Goal: Task Accomplishment & Management: Use online tool/utility

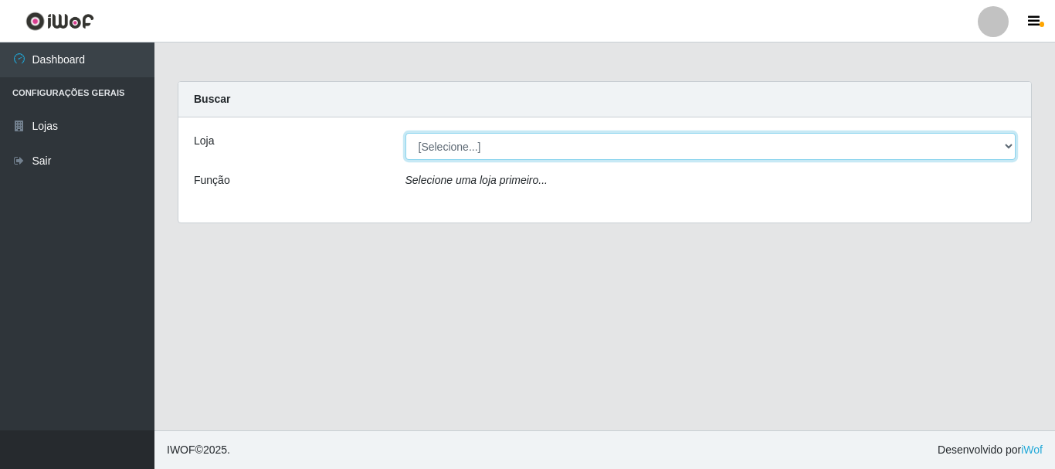
drag, startPoint x: 615, startPoint y: 144, endPoint x: 611, endPoint y: 158, distance: 13.7
click at [615, 144] on select "[Selecione...] [GEOGRAPHIC_DATA] [GEOGRAPHIC_DATA]" at bounding box center [710, 146] width 611 height 27
select select "64"
click at [405, 133] on select "[Selecione...] [GEOGRAPHIC_DATA] [GEOGRAPHIC_DATA]" at bounding box center [710, 146] width 611 height 27
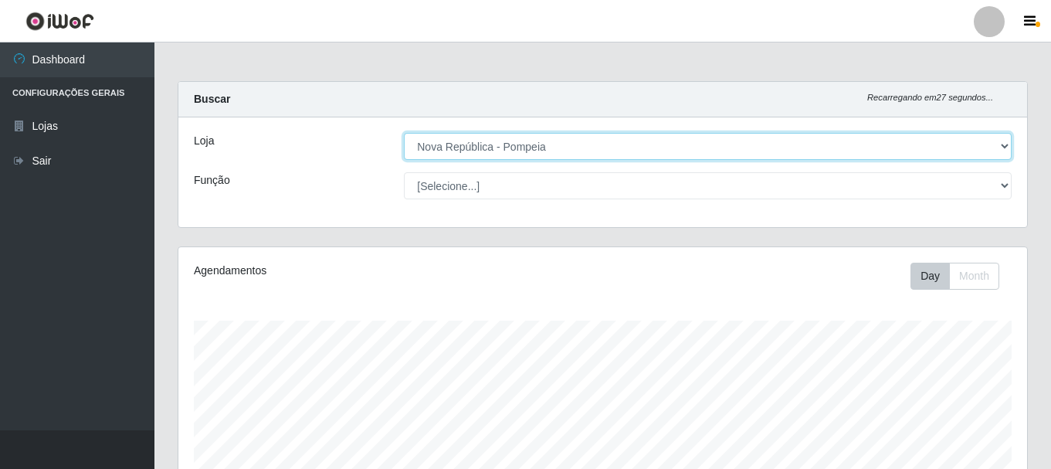
scroll to position [320, 849]
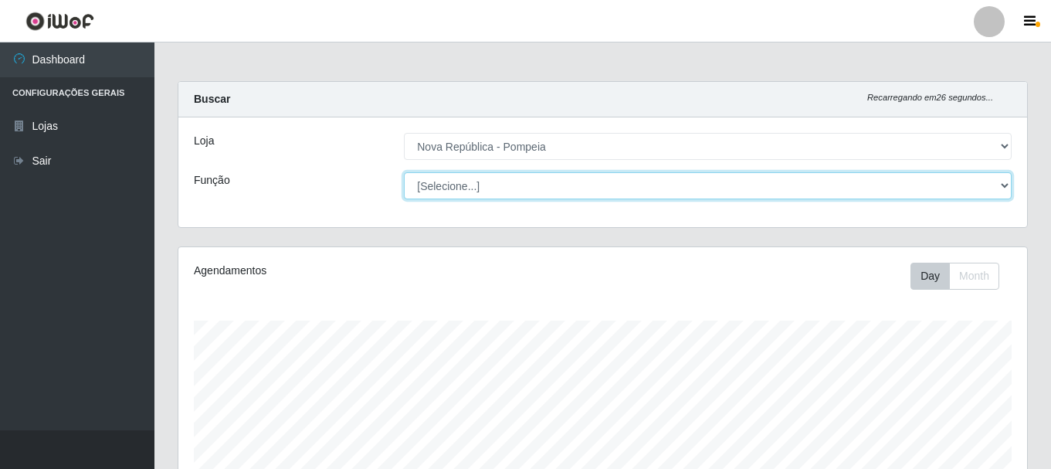
click at [501, 186] on select "[Selecione...] Balconista Operador de Caixa Recepcionista Repositor" at bounding box center [708, 185] width 608 height 27
select select "22"
click at [404, 172] on select "[Selecione...] Balconista Operador de Caixa Recepcionista Repositor" at bounding box center [708, 185] width 608 height 27
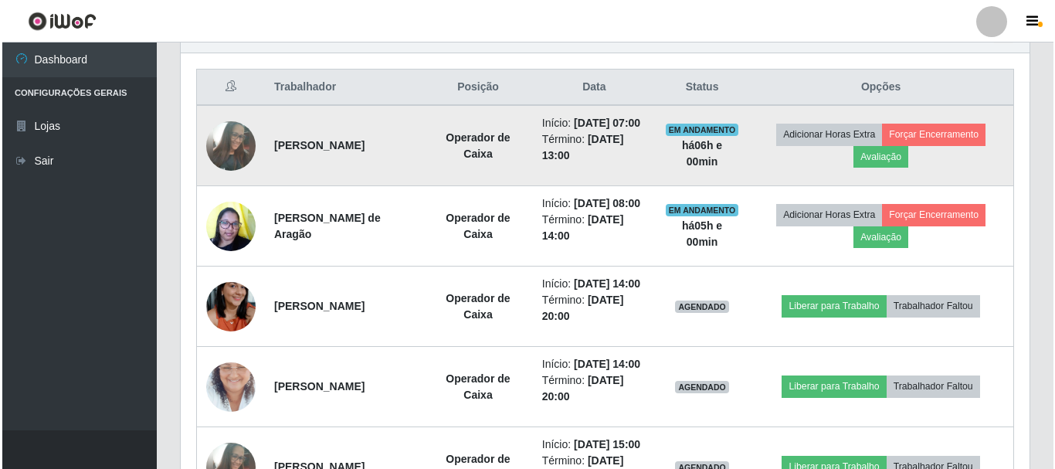
scroll to position [513, 0]
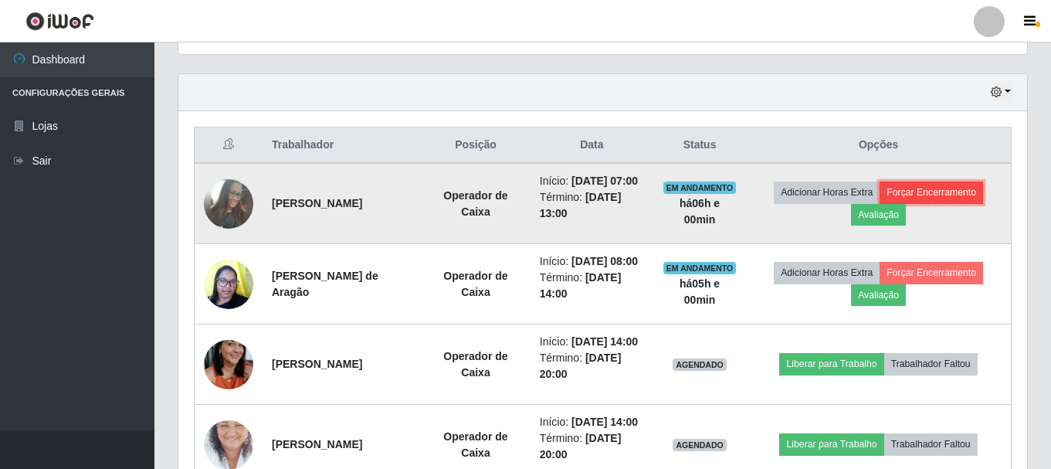
click at [954, 195] on button "Forçar Encerramento" at bounding box center [930, 192] width 103 height 22
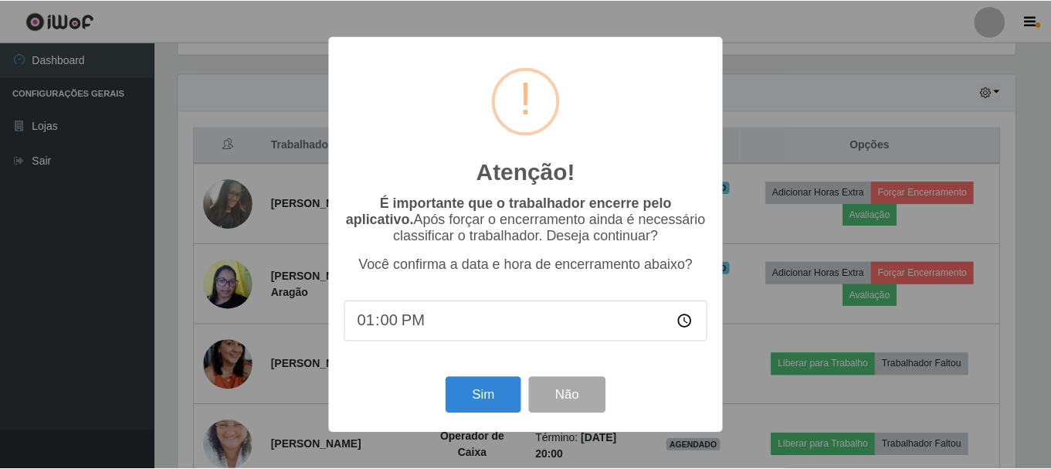
scroll to position [320, 841]
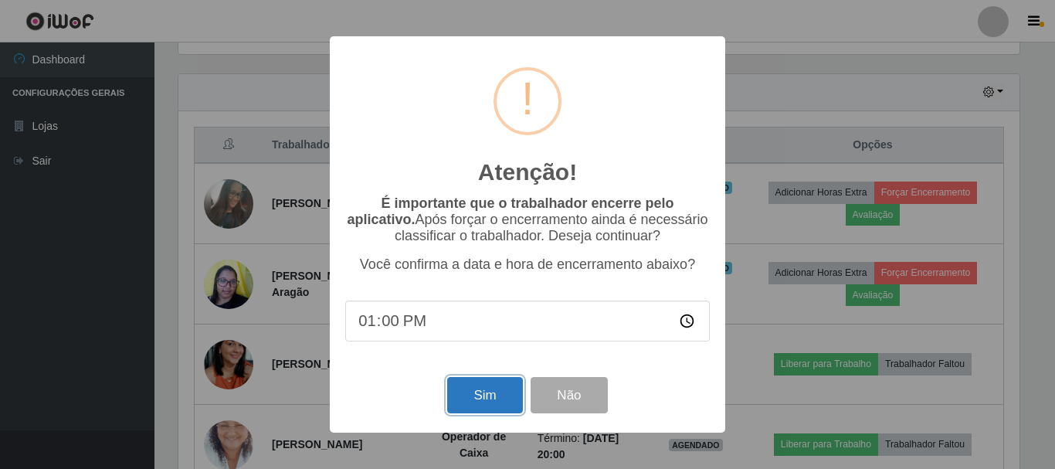
click at [485, 402] on button "Sim" at bounding box center [484, 395] width 75 height 36
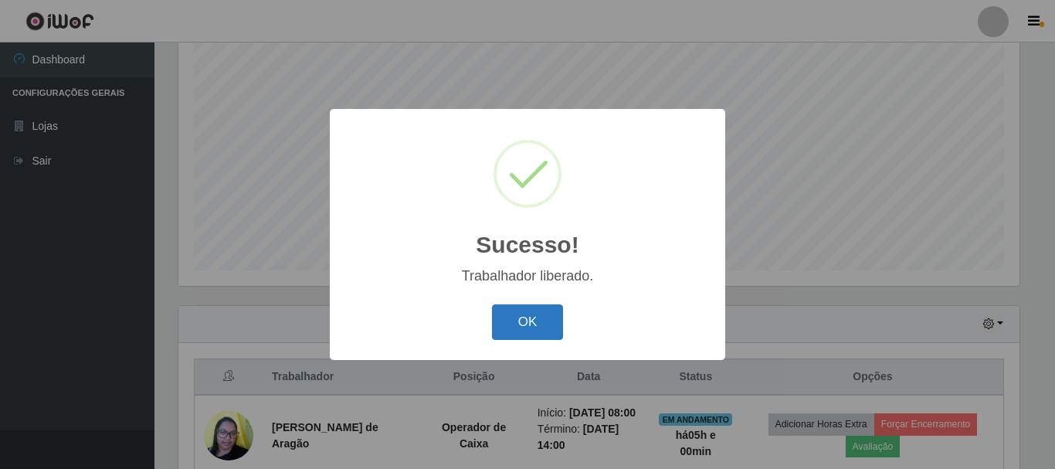
click at [514, 331] on button "OK" at bounding box center [528, 322] width 72 height 36
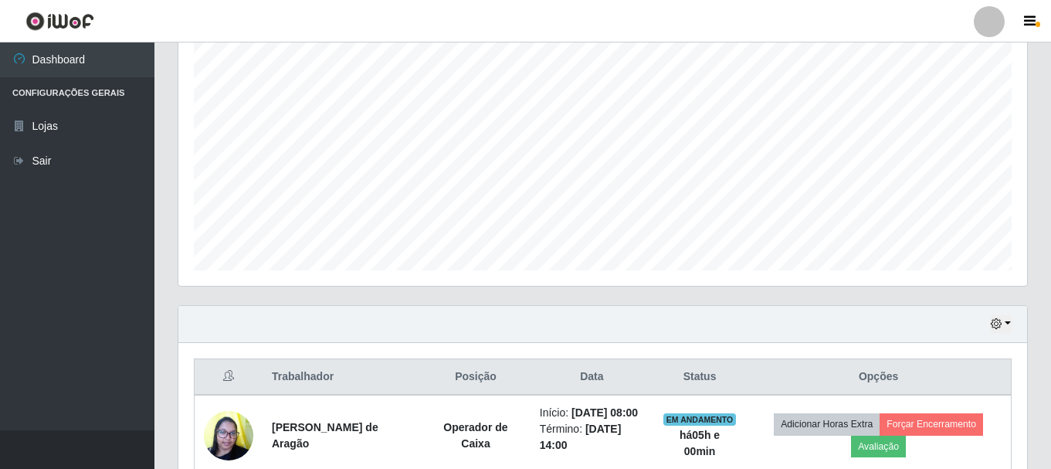
scroll to position [320, 849]
